Goal: Check status

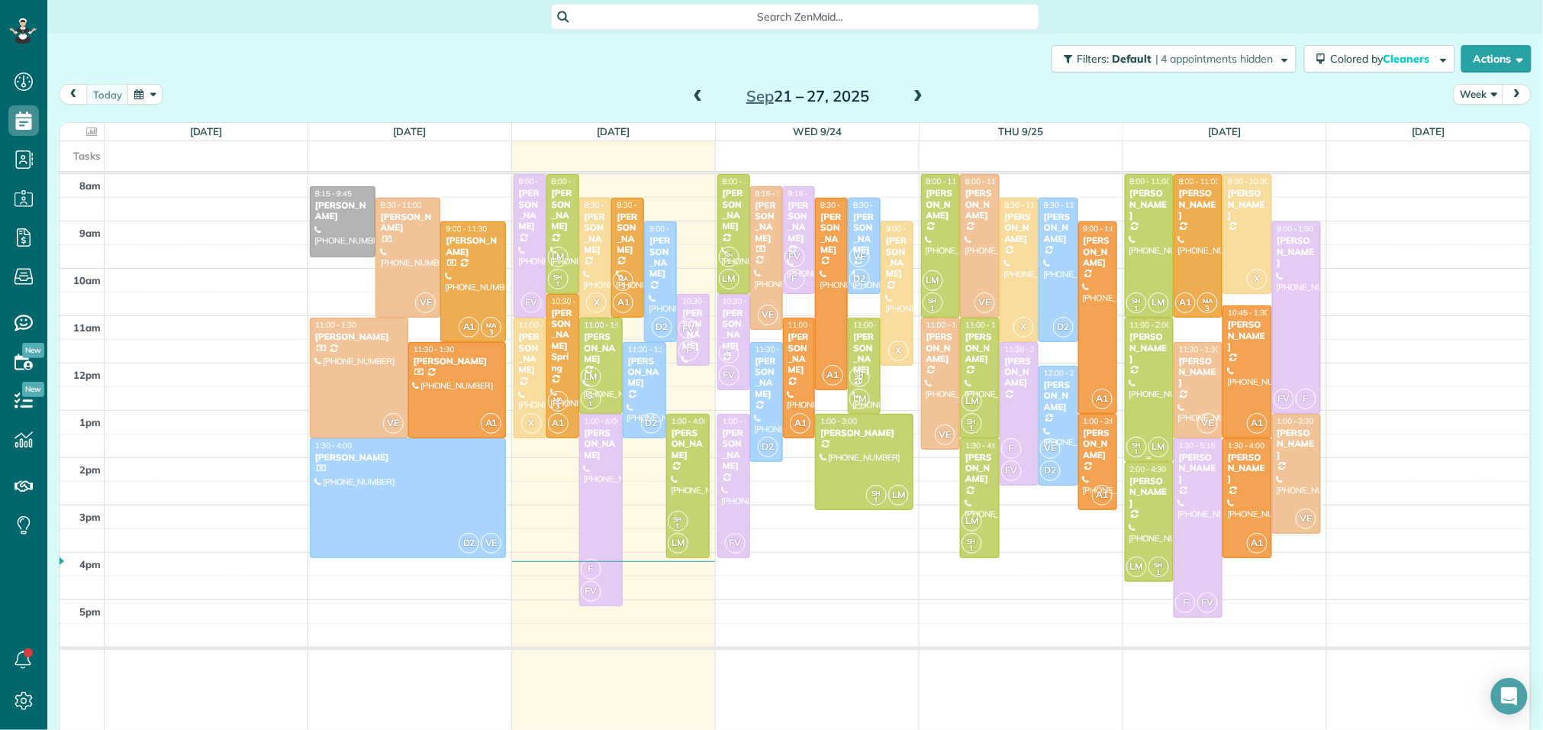
scroll to position [6, 6]
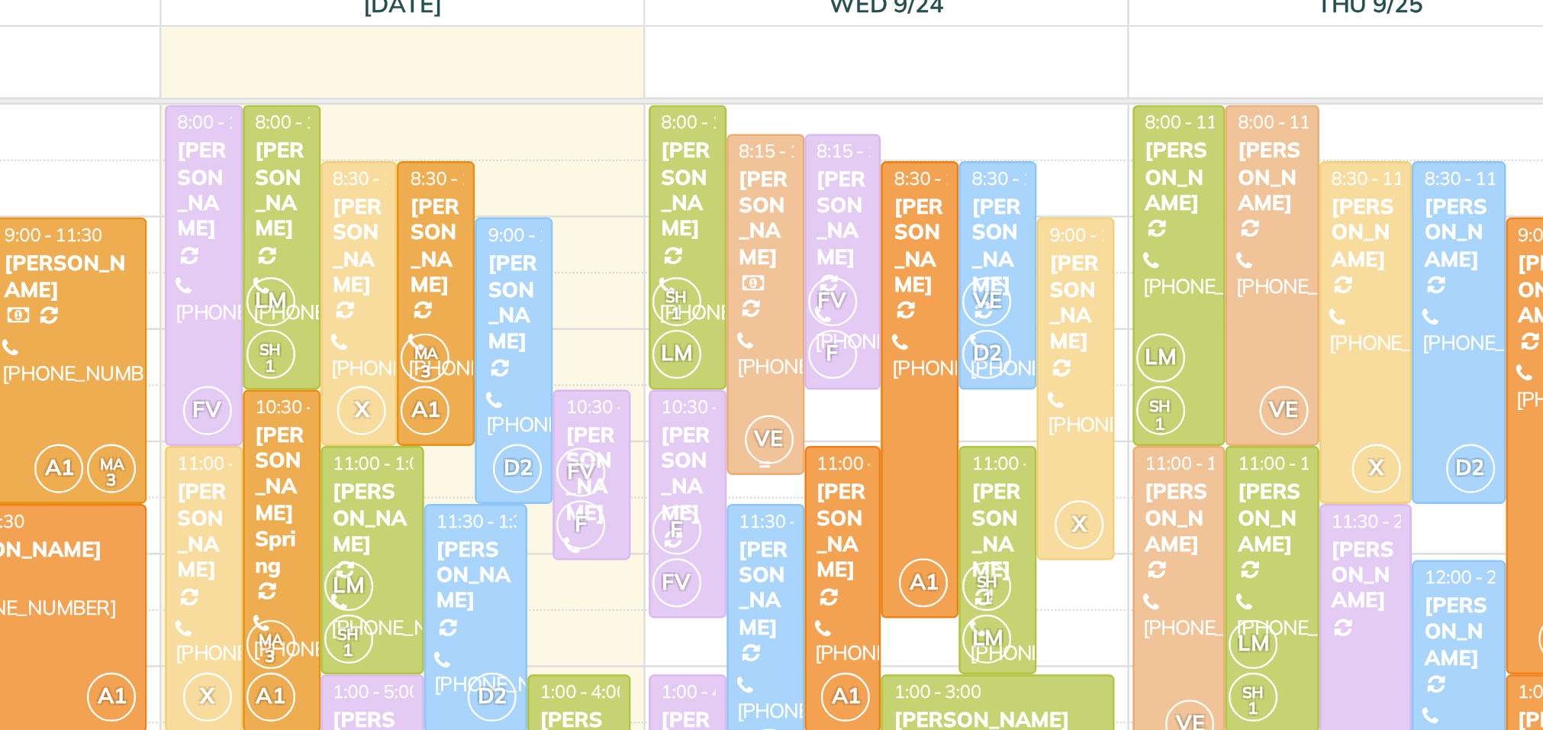
scroll to position [20, 0]
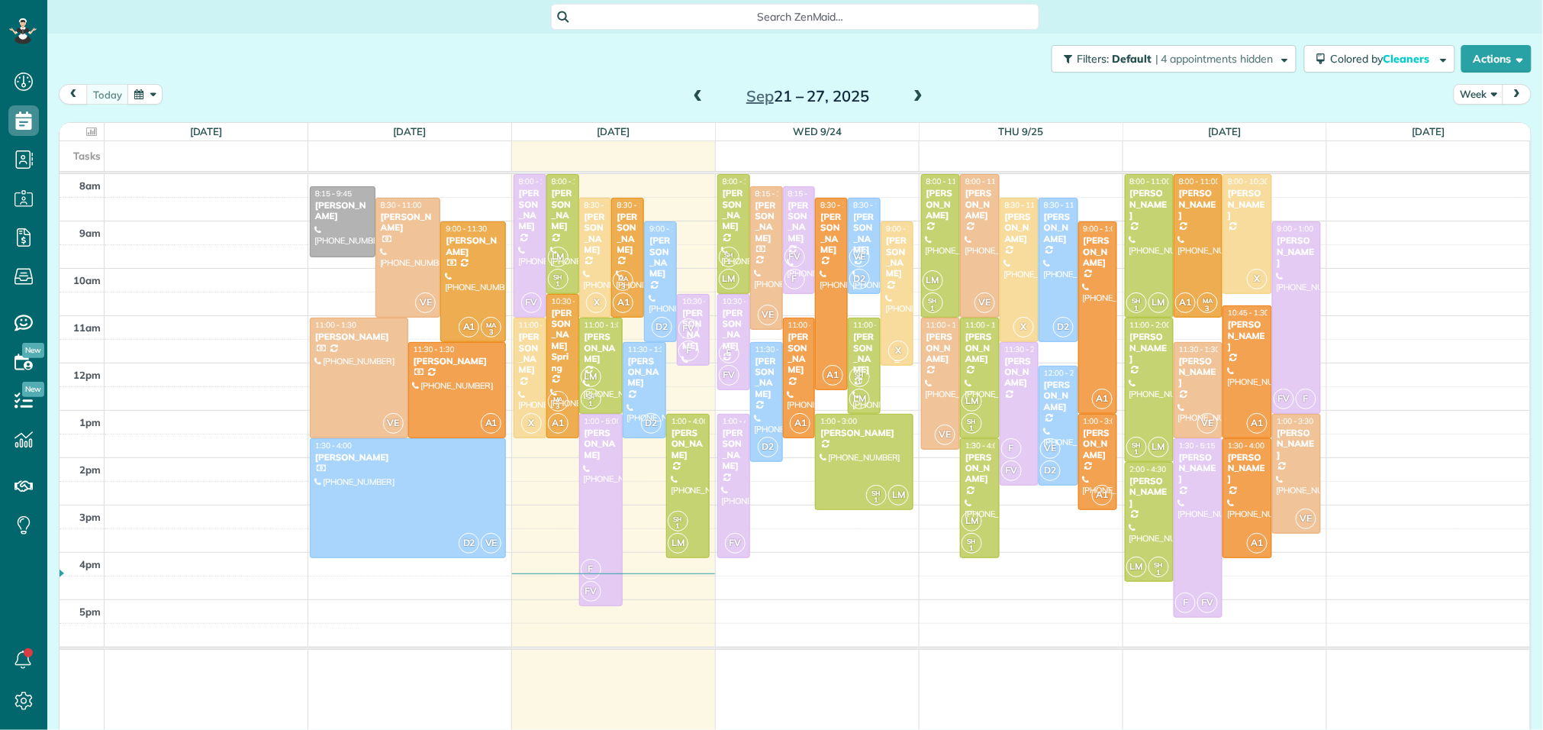
scroll to position [6, 6]
